Goal: Participate in discussion: Engage in conversation with other users on a specific topic

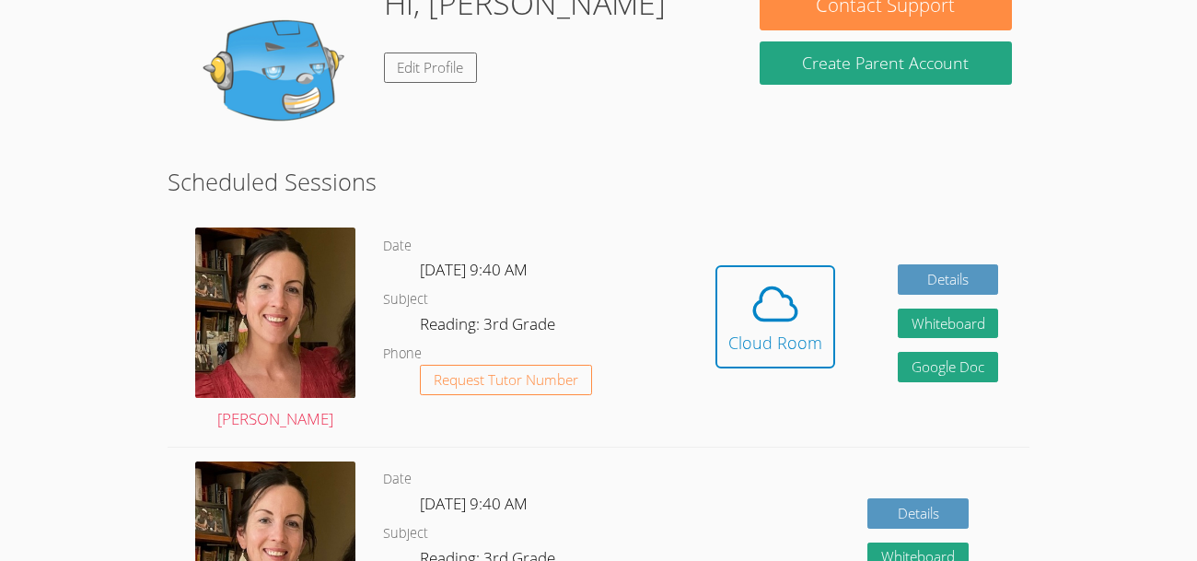
scroll to position [220, 0]
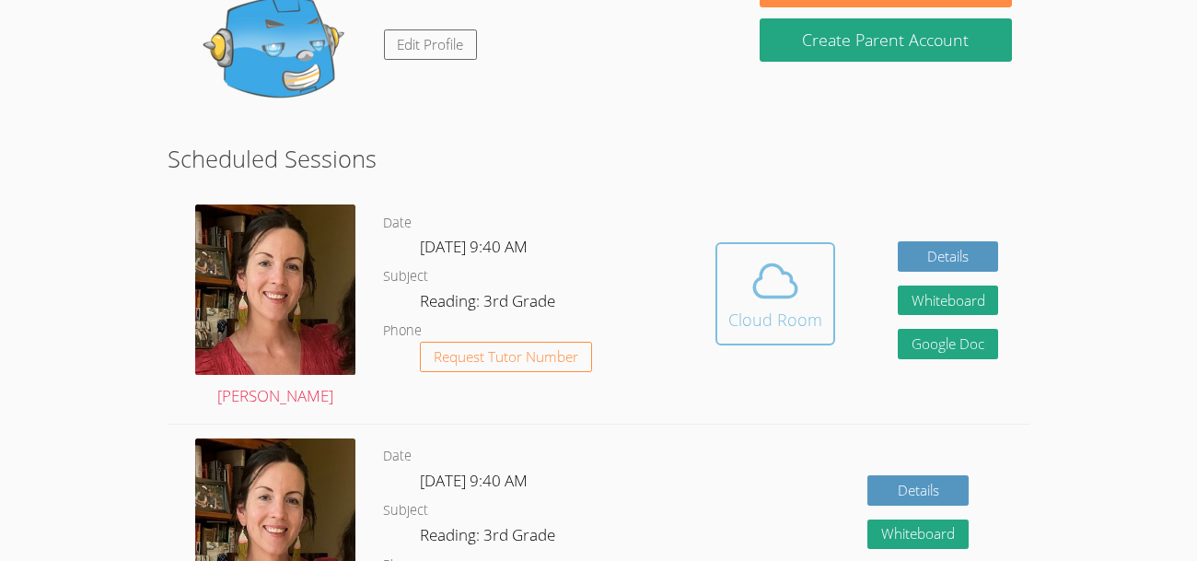
click at [747, 297] on span at bounding box center [775, 281] width 94 height 52
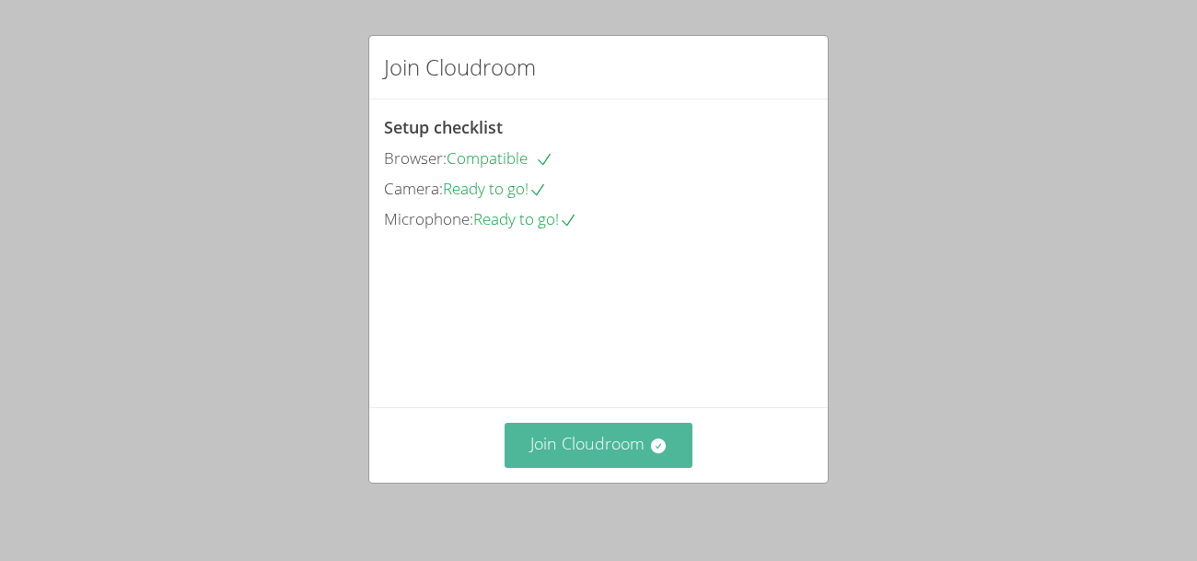
click at [637, 455] on button "Join Cloudroom" at bounding box center [598, 444] width 189 height 45
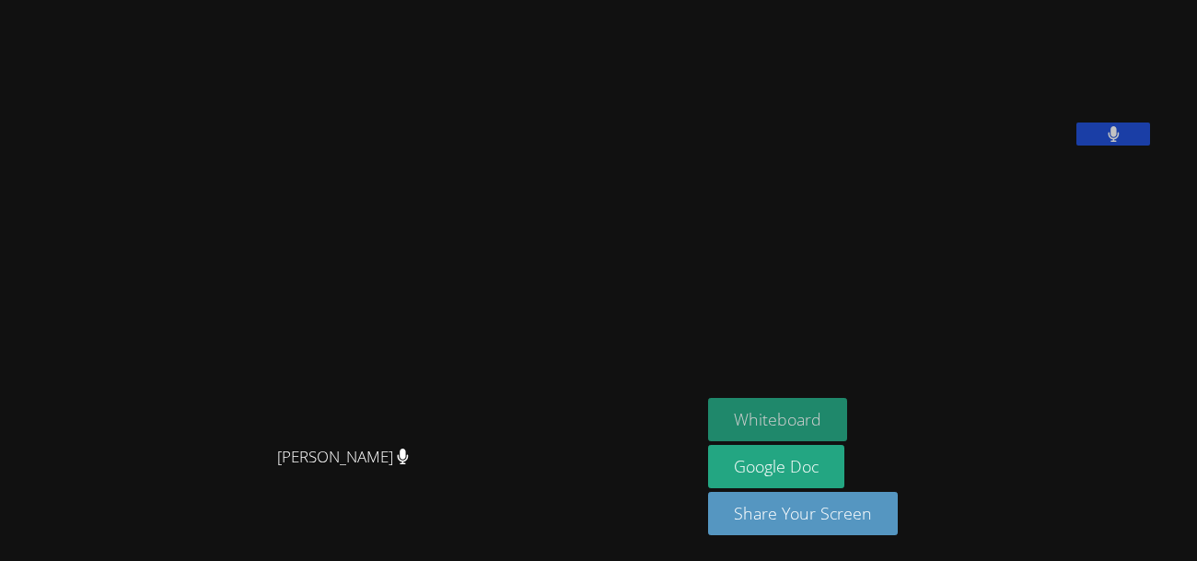
click at [847, 420] on button "Whiteboard" at bounding box center [777, 419] width 139 height 43
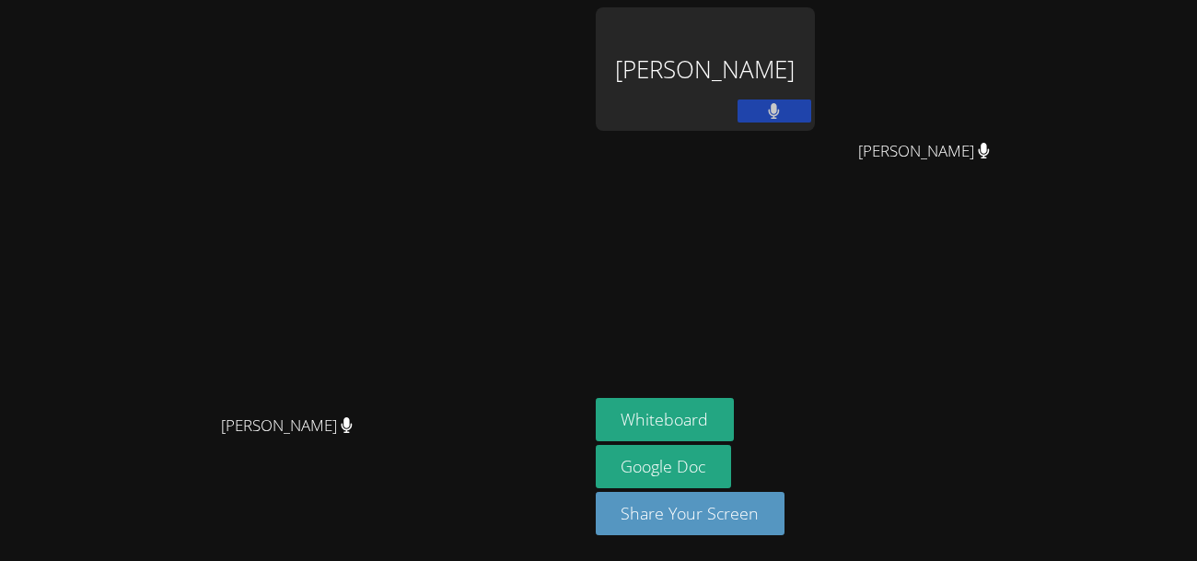
click at [785, 319] on aside "[PERSON_NAME] [PERSON_NAME] [PERSON_NAME] Whiteboard Google Doc Share Your Scre…" at bounding box center [818, 280] width 460 height 561
click at [815, 98] on div "[PERSON_NAME]" at bounding box center [705, 68] width 219 height 123
click at [811, 115] on button at bounding box center [774, 110] width 74 height 23
click at [815, 60] on div "[PERSON_NAME]" at bounding box center [705, 68] width 219 height 123
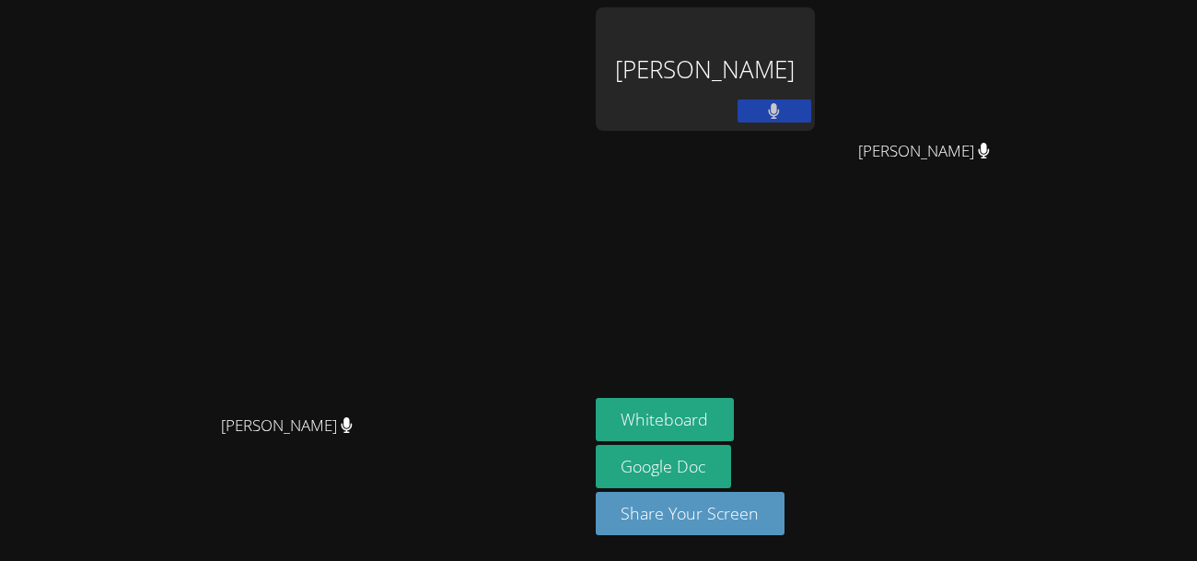
click at [815, 74] on div "Mason Stuart" at bounding box center [705, 68] width 219 height 123
click at [814, 46] on div "Mason Stuart" at bounding box center [705, 68] width 219 height 123
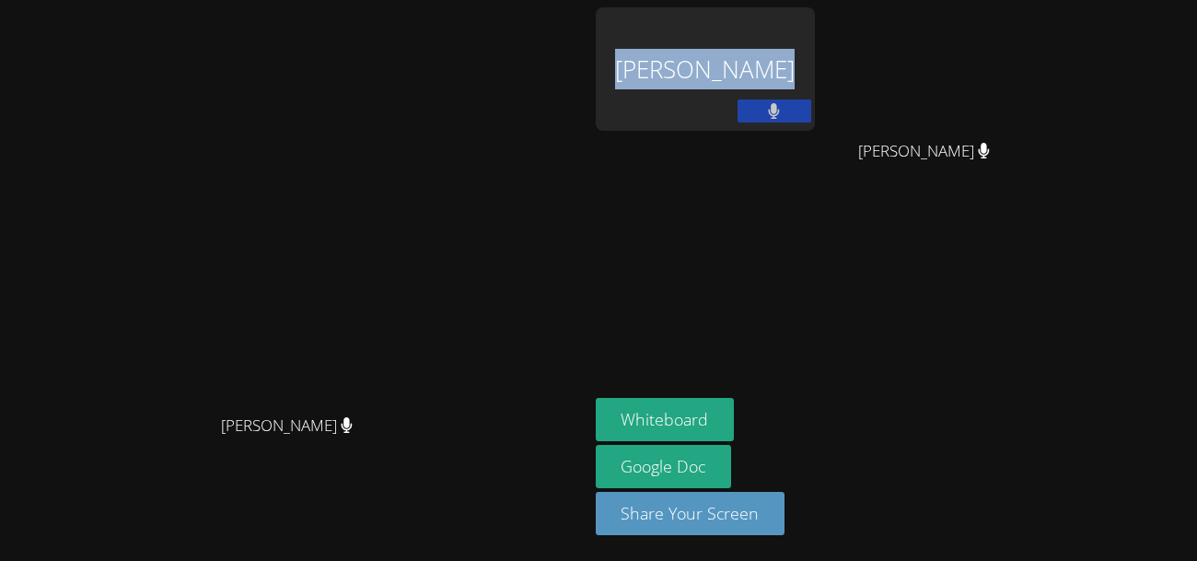
click at [814, 46] on div "Mason Stuart" at bounding box center [705, 68] width 219 height 123
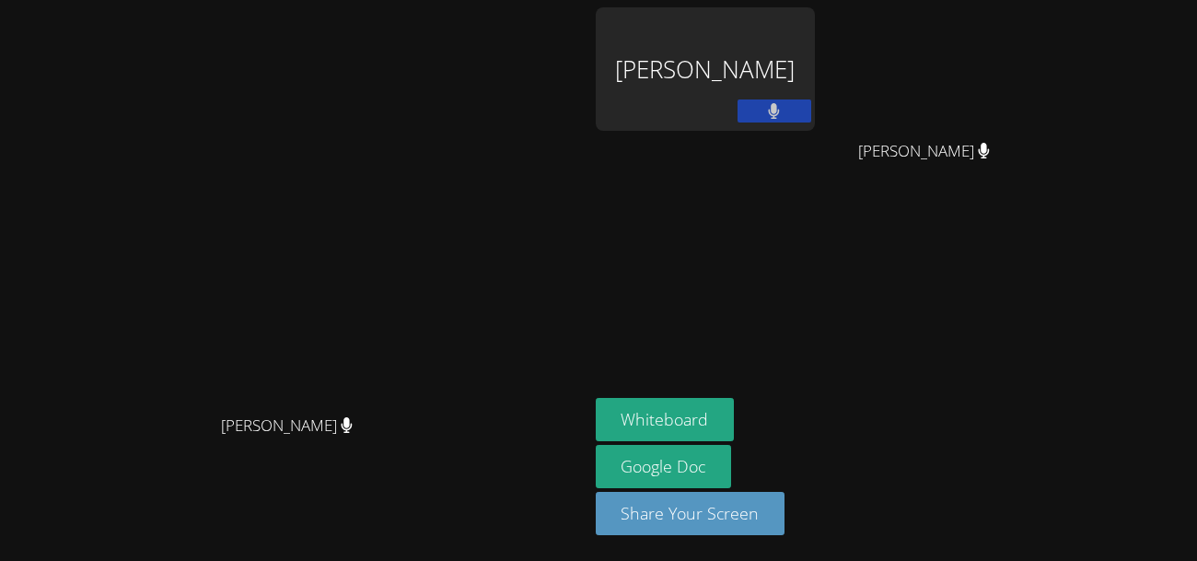
click at [815, 61] on div "Mason Stuart" at bounding box center [705, 68] width 219 height 123
click at [815, 68] on div "Mason Stuart" at bounding box center [705, 68] width 219 height 123
click at [815, 75] on div "Mason Stuart" at bounding box center [705, 68] width 219 height 123
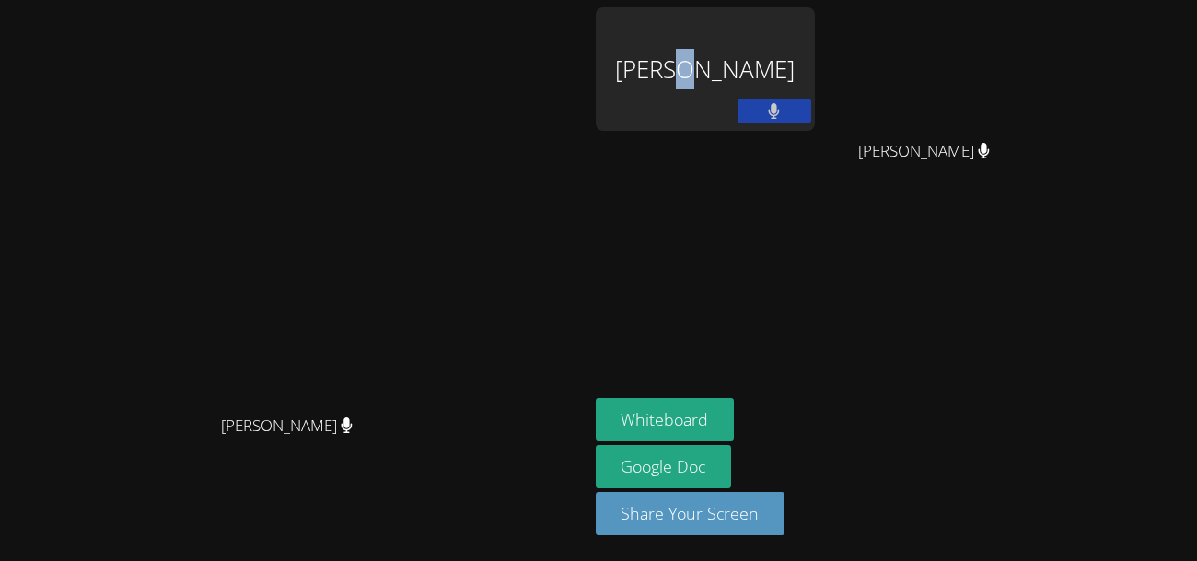
click at [815, 75] on div "Mason Stuart" at bounding box center [705, 68] width 219 height 123
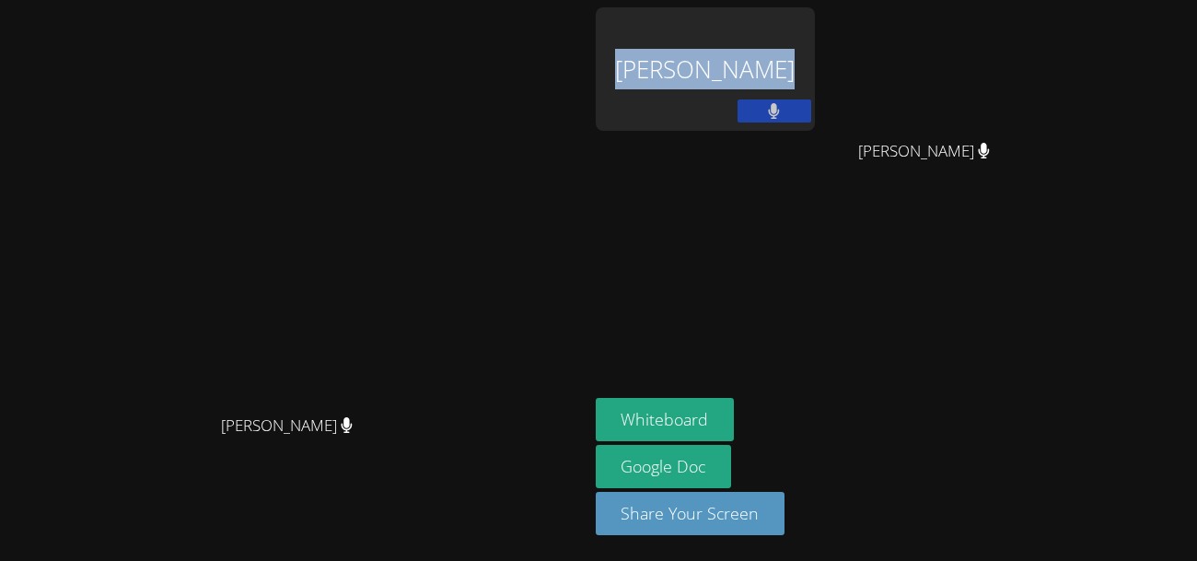
click at [815, 75] on div "Mason Stuart" at bounding box center [705, 68] width 219 height 123
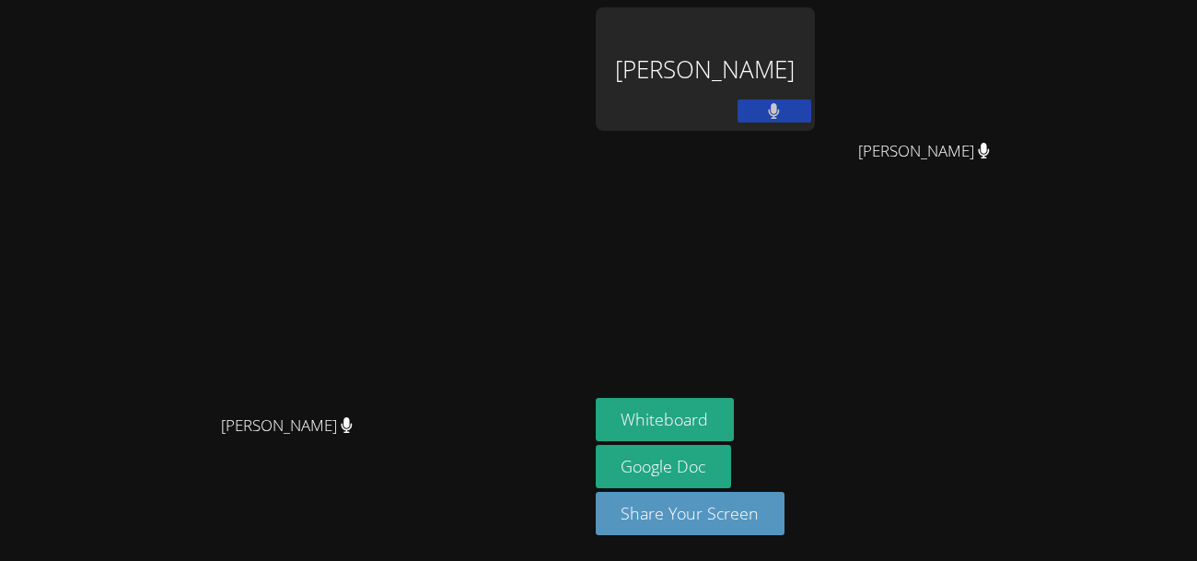
click at [815, 75] on div "Mason Stuart" at bounding box center [705, 68] width 219 height 123
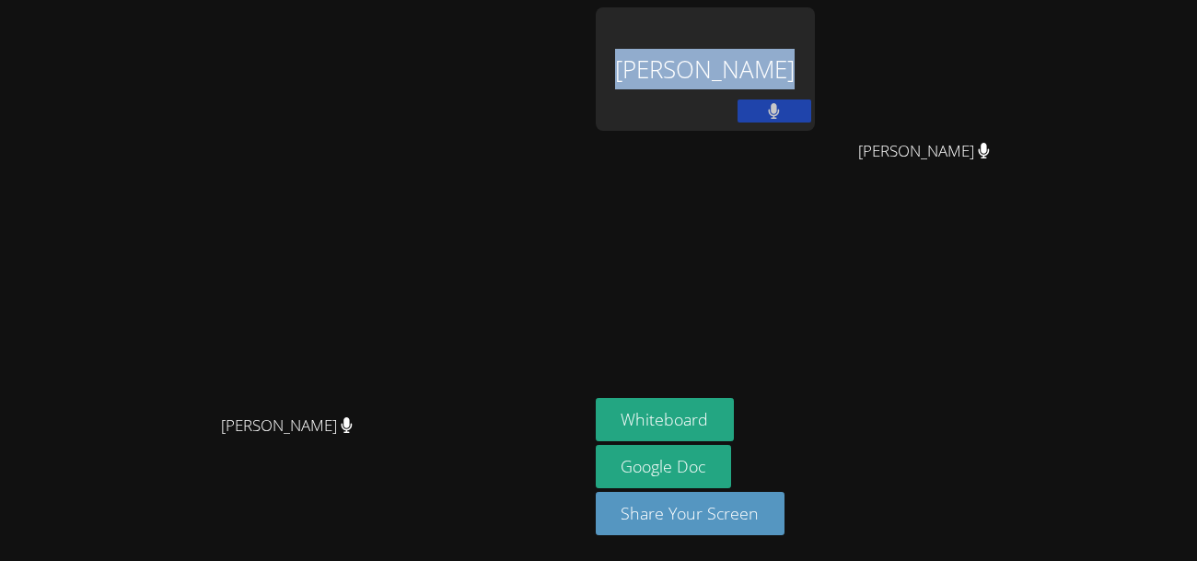
click at [815, 75] on div "Mason Stuart" at bounding box center [705, 68] width 219 height 123
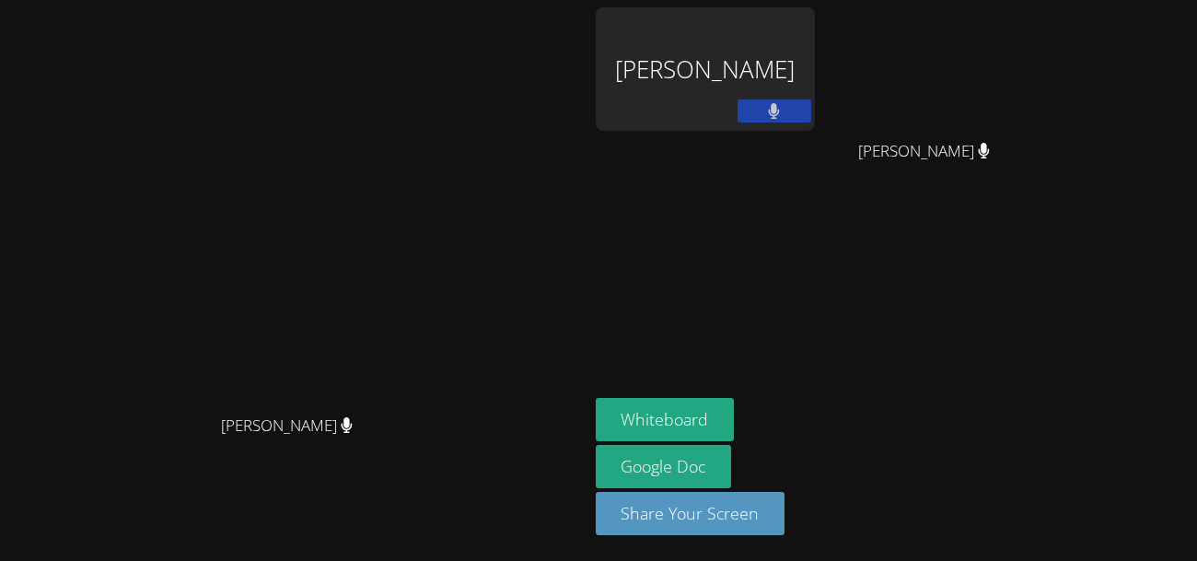
click at [815, 75] on div "Mason Stuart" at bounding box center [705, 68] width 219 height 123
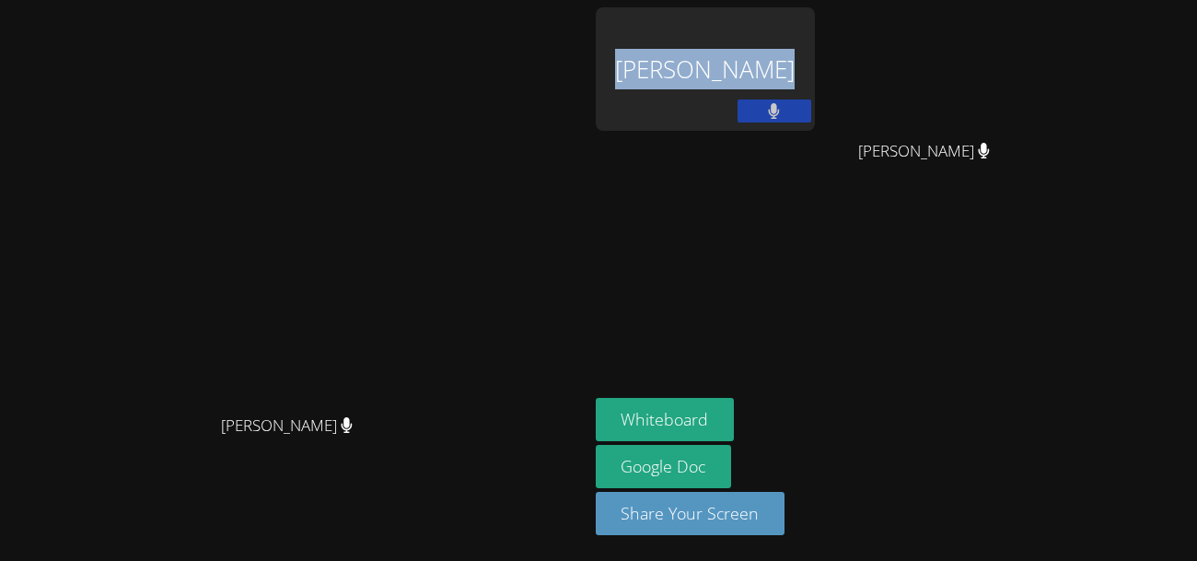
click at [815, 75] on div "Mason Stuart" at bounding box center [705, 68] width 219 height 123
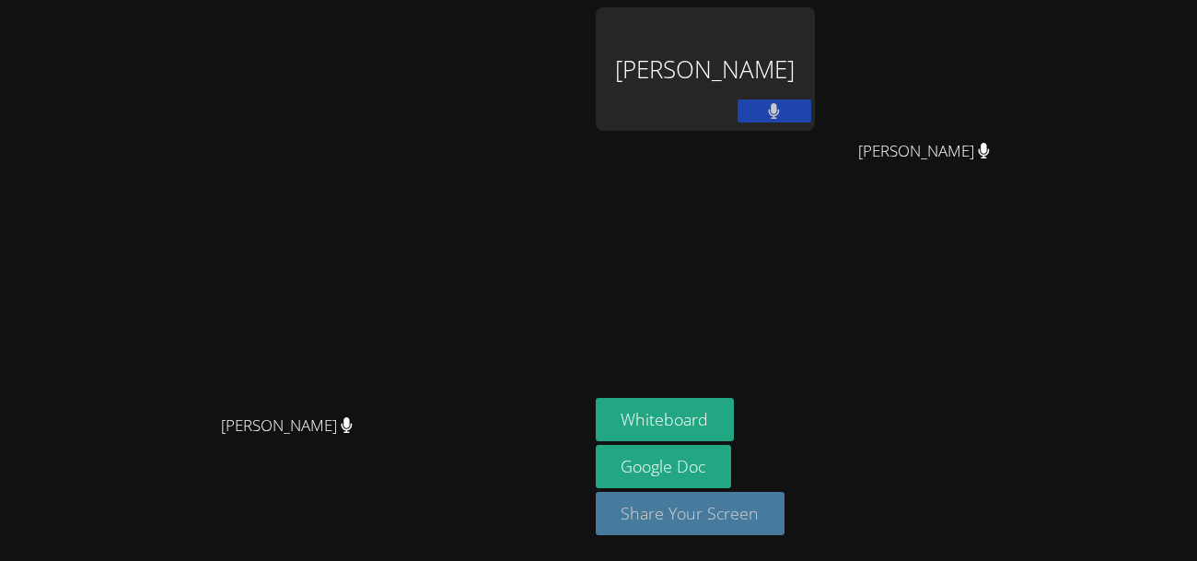
click at [785, 506] on button "Share Your Screen" at bounding box center [691, 513] width 190 height 43
click at [735, 440] on form "Whiteboard" at bounding box center [665, 419] width 139 height 47
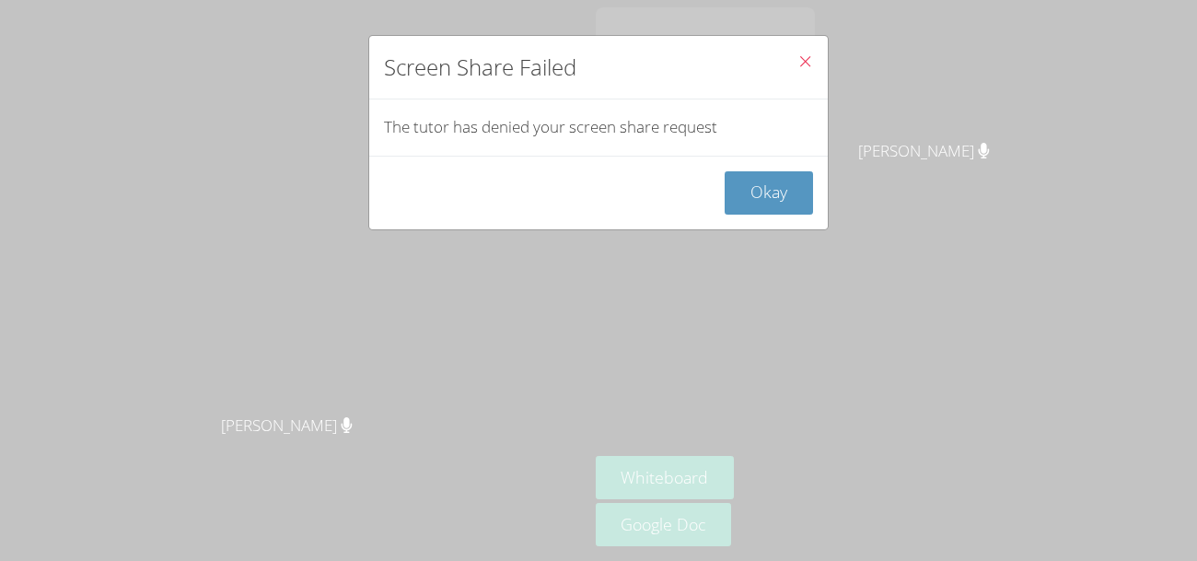
click at [809, 65] on icon "Close" at bounding box center [805, 61] width 16 height 16
click at [807, 64] on icon "Close" at bounding box center [805, 61] width 16 height 16
click at [804, 62] on icon "Close" at bounding box center [805, 61] width 16 height 16
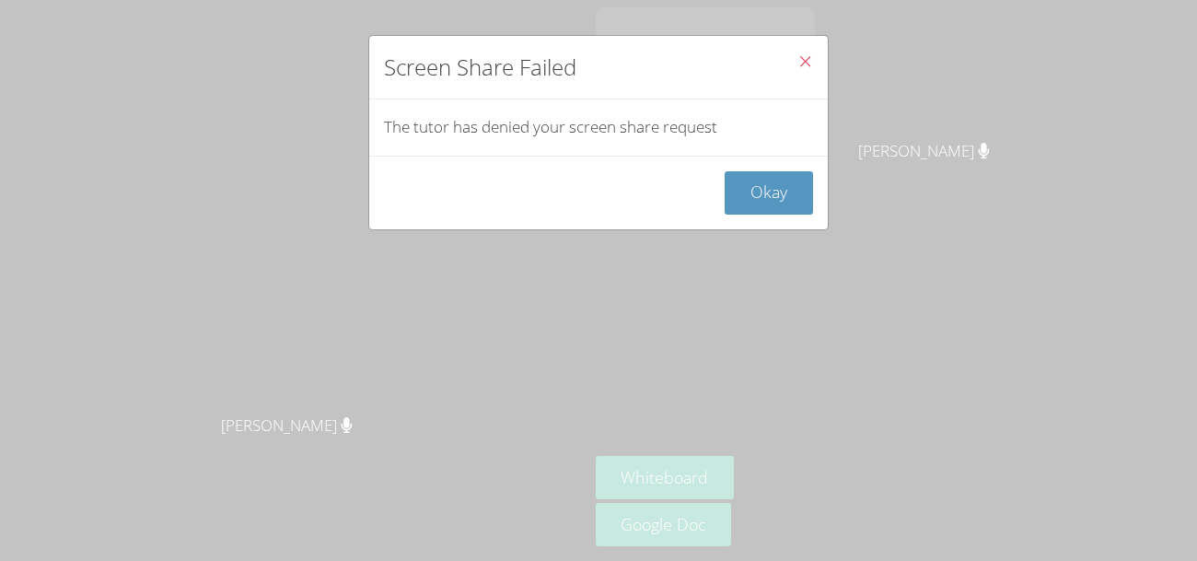
click at [804, 62] on icon "Close" at bounding box center [805, 61] width 16 height 16
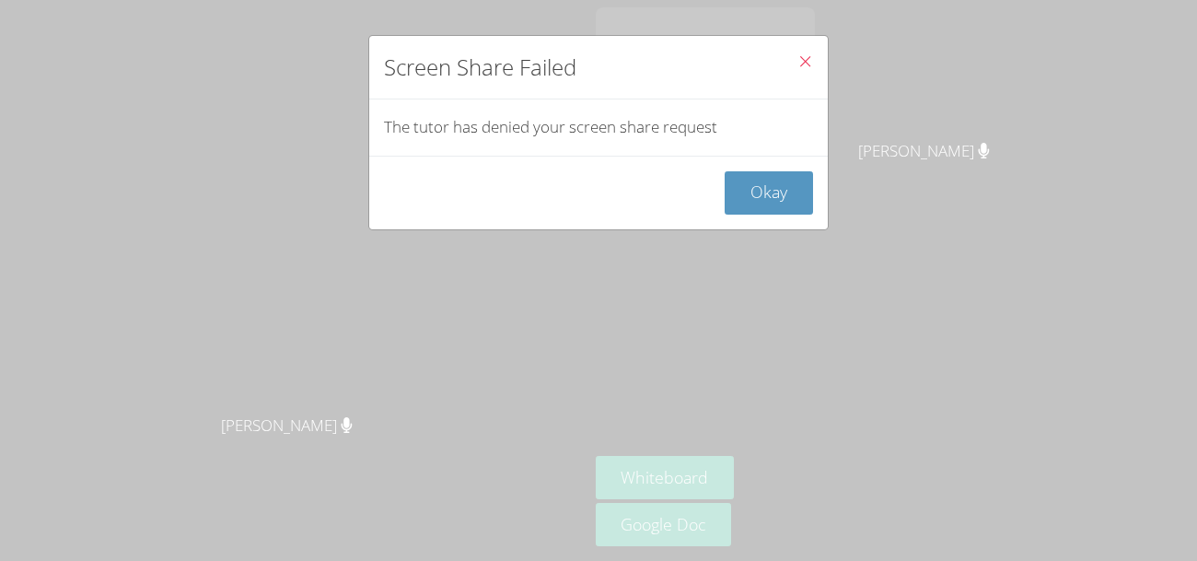
click at [804, 62] on icon "Close" at bounding box center [805, 61] width 16 height 16
click at [817, 43] on button "Close" at bounding box center [804, 64] width 45 height 56
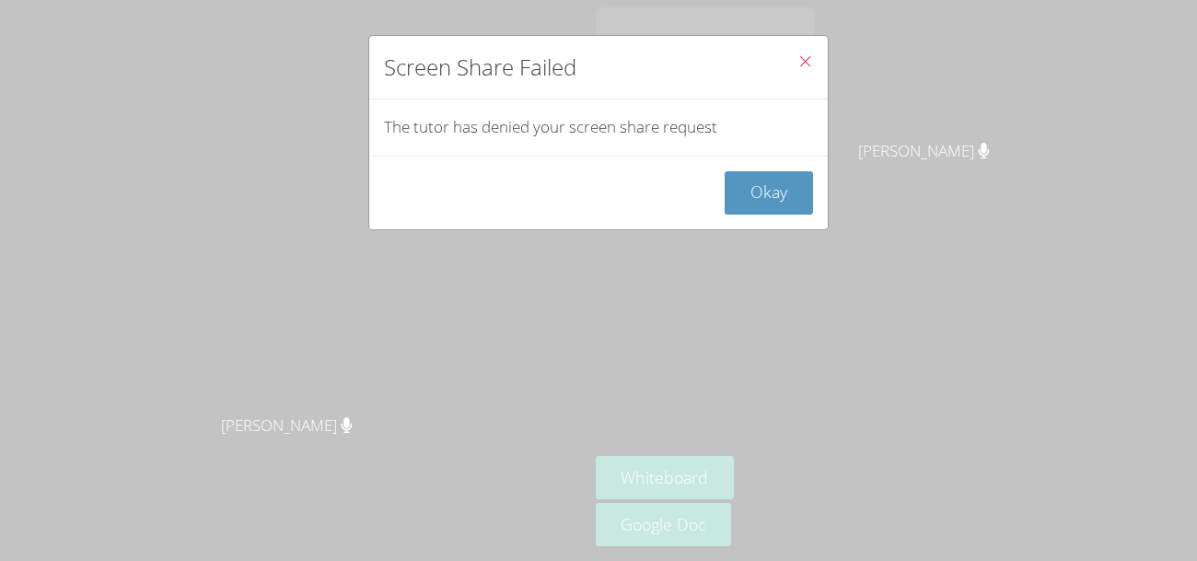
click at [806, 63] on icon "Close" at bounding box center [805, 61] width 16 height 16
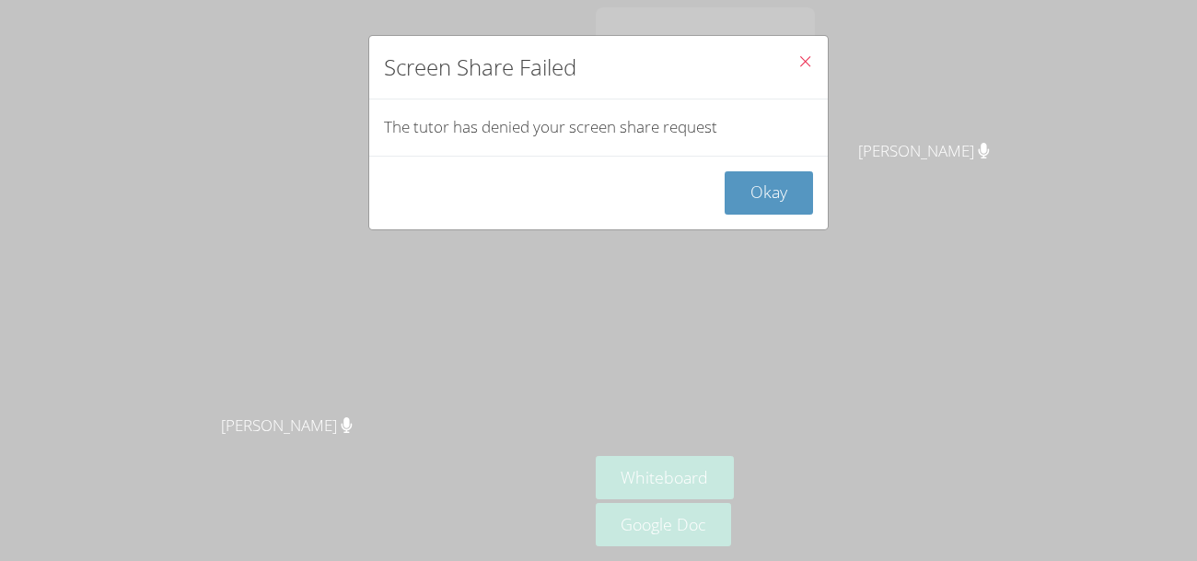
click at [806, 63] on icon "Close" at bounding box center [805, 61] width 16 height 16
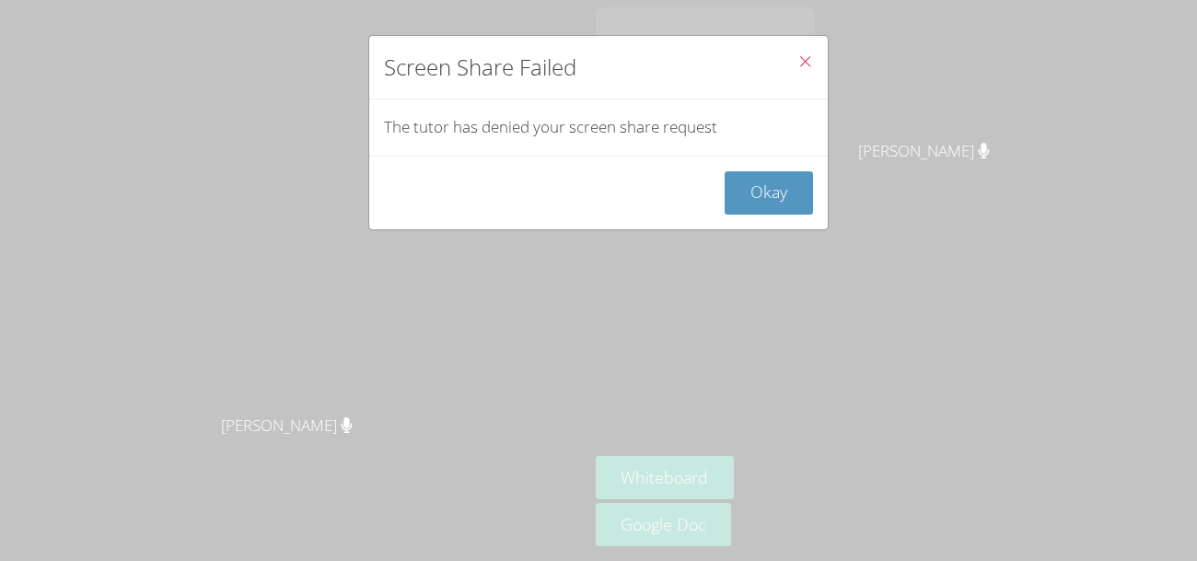
click at [806, 63] on icon "Close" at bounding box center [805, 61] width 16 height 16
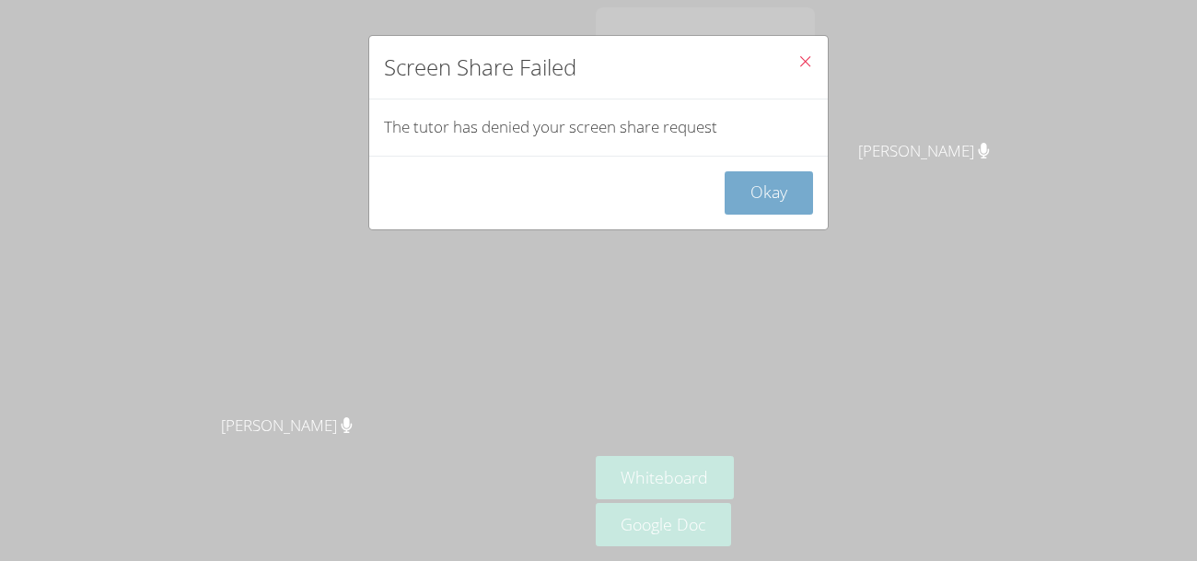
click at [802, 195] on button "Okay" at bounding box center [768, 192] width 88 height 43
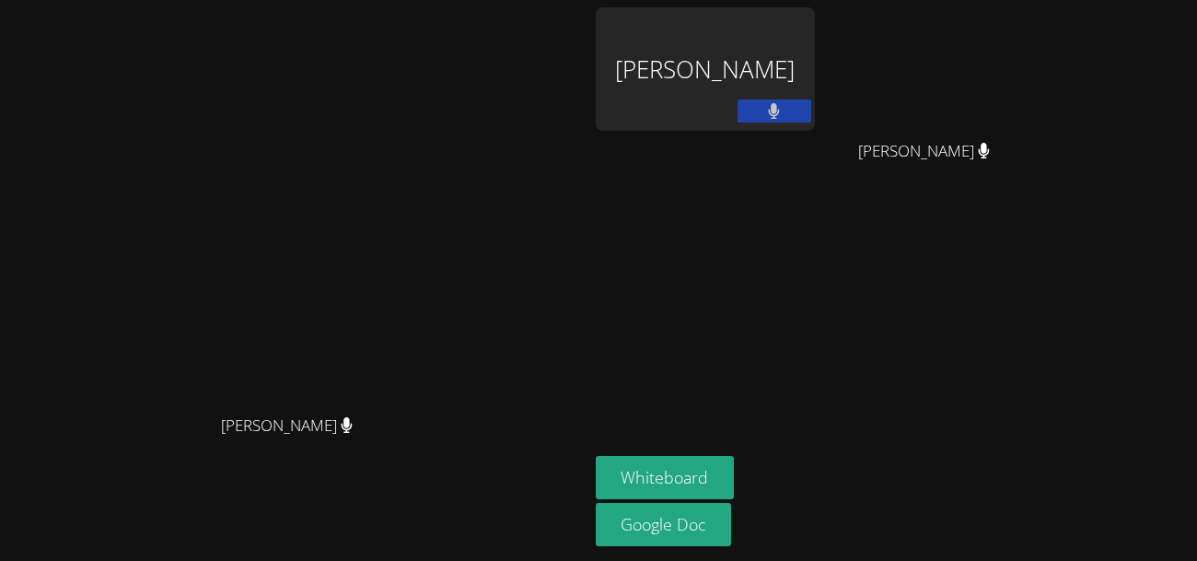
click at [815, 84] on div "Mason Stuart" at bounding box center [705, 68] width 219 height 123
click at [815, 86] on div "Mason Stuart" at bounding box center [705, 68] width 219 height 123
click at [878, 370] on aside "Mason Stuart Samay Valencia Samay Valencia Whiteboard Google Doc" at bounding box center [818, 280] width 460 height 561
click at [811, 114] on button at bounding box center [774, 110] width 74 height 23
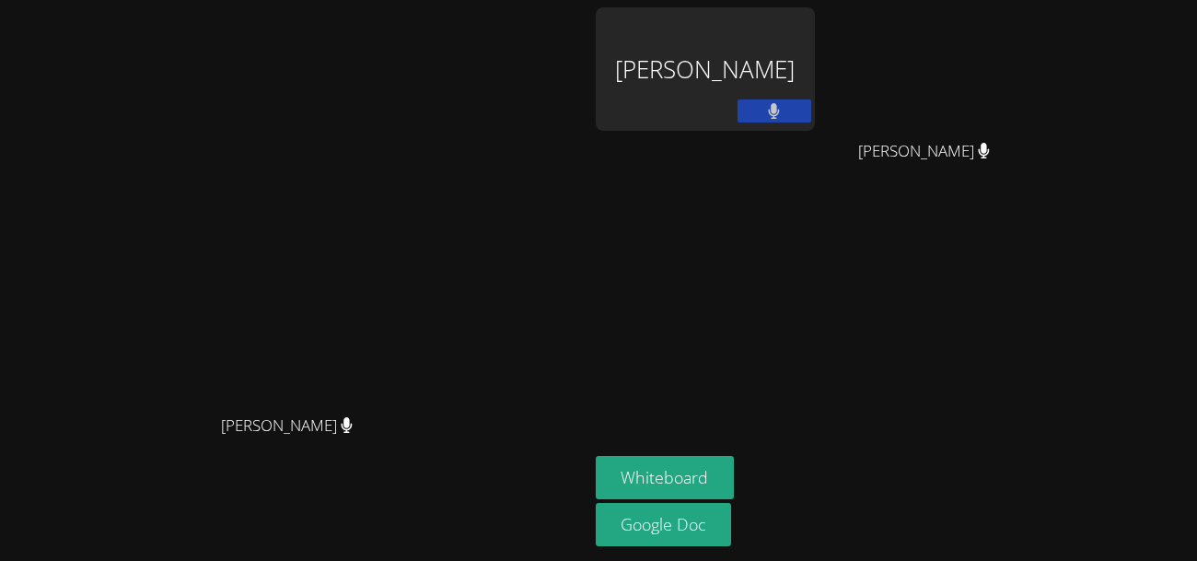
click at [811, 106] on button at bounding box center [774, 110] width 74 height 23
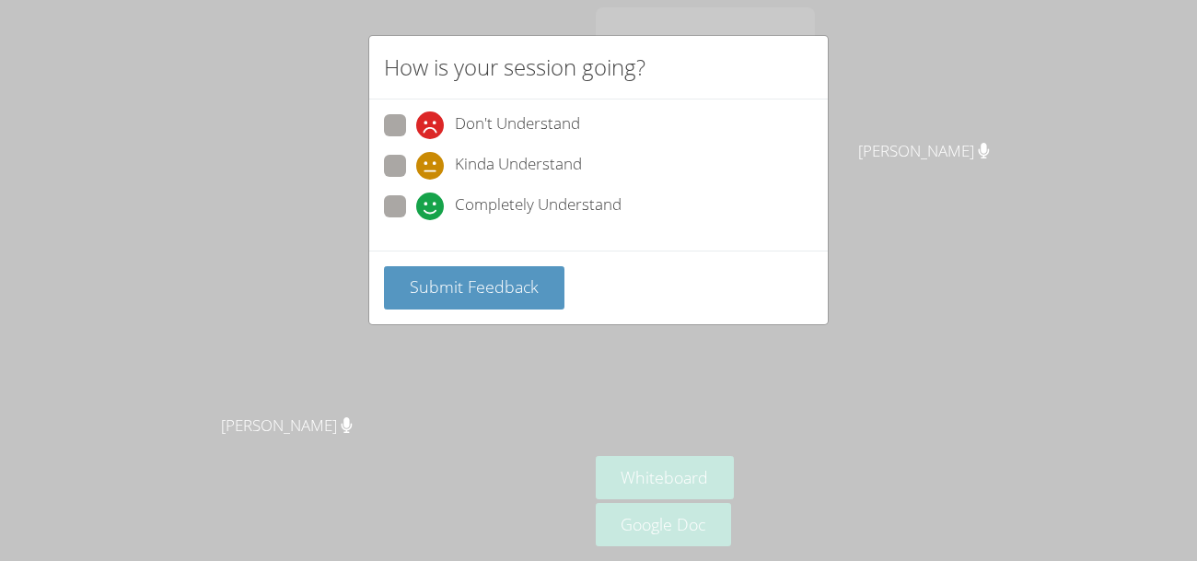
click at [416, 220] on span at bounding box center [416, 220] width 0 height 0
click at [416, 200] on input "Completely Understand" at bounding box center [424, 203] width 16 height 16
radio input "true"
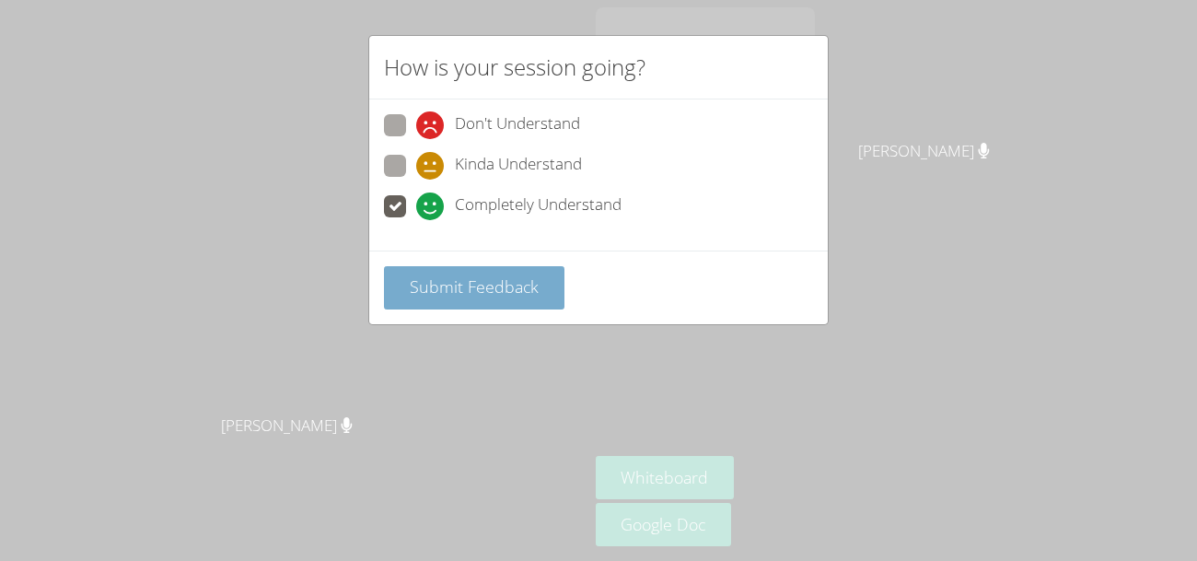
click at [427, 278] on span "Submit Feedback" at bounding box center [474, 286] width 129 height 22
